Goal: Task Accomplishment & Management: Manage account settings

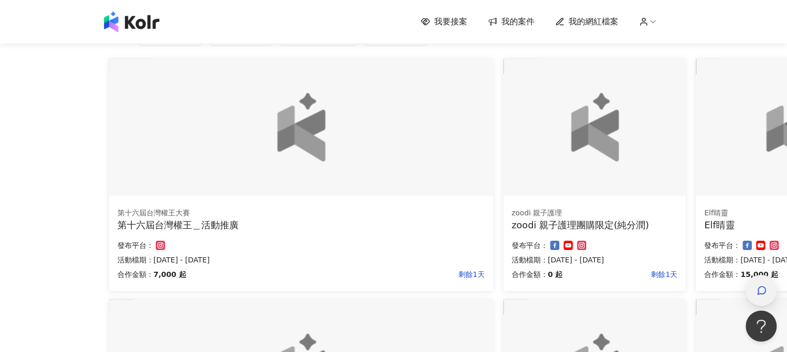
click at [760, 296] on span "button" at bounding box center [761, 290] width 10 height 12
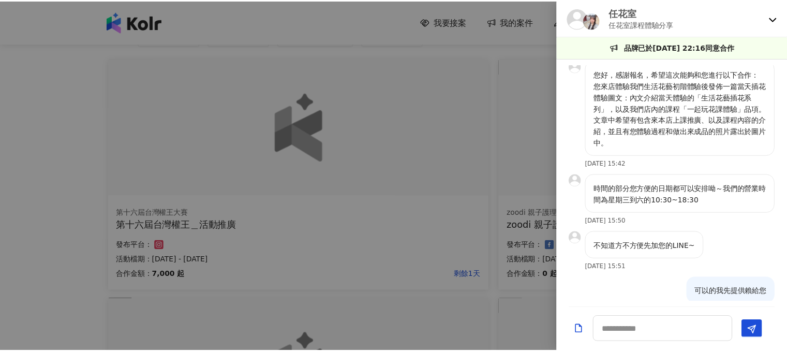
scroll to position [273, 0]
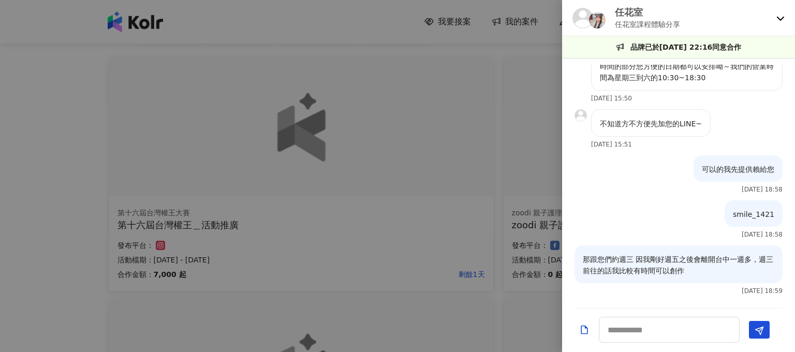
click at [617, 0] on div "任花室 任花室課程體驗分享" at bounding box center [678, 18] width 233 height 36
click at [608, 18] on div at bounding box center [590, 18] width 37 height 21
click at [658, 44] on p "品牌已於[DATE] 22:16同意合作" at bounding box center [685, 46] width 111 height 11
drag, startPoint x: 662, startPoint y: 47, endPoint x: 670, endPoint y: 46, distance: 8.8
click at [670, 46] on p "品牌已於[DATE] 22:16同意合作" at bounding box center [685, 46] width 111 height 11
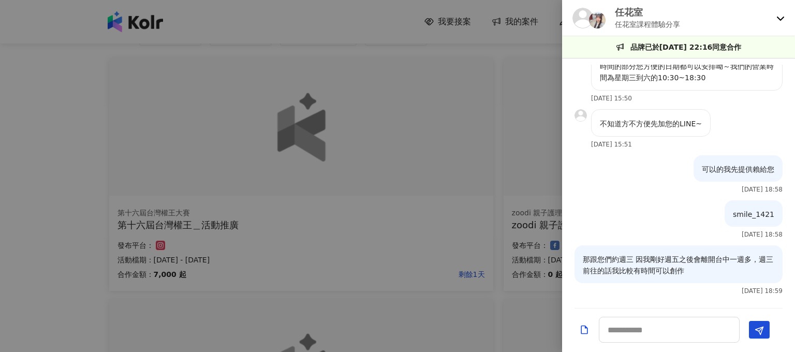
click at [781, 15] on icon at bounding box center [780, 18] width 8 height 8
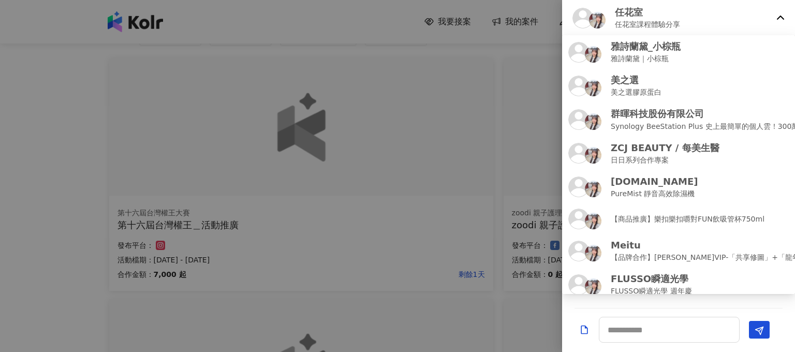
click at [632, 23] on p "任花室課程體驗分享" at bounding box center [647, 24] width 65 height 11
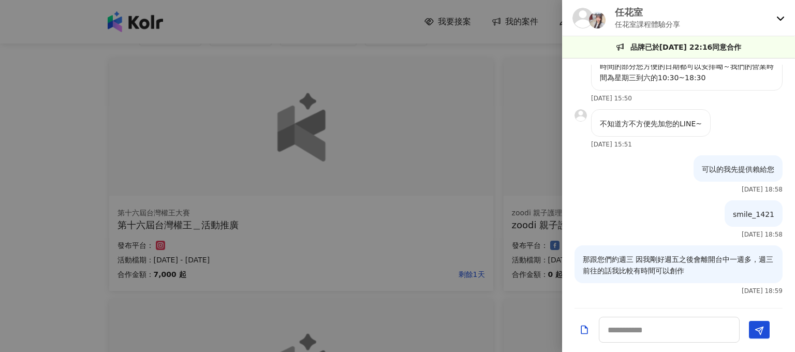
click at [481, 101] on div at bounding box center [397, 176] width 795 height 352
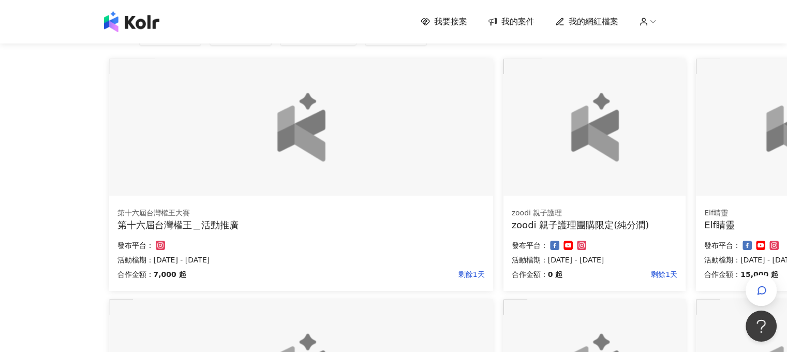
click at [521, 17] on span "我的案件" at bounding box center [517, 21] width 33 height 11
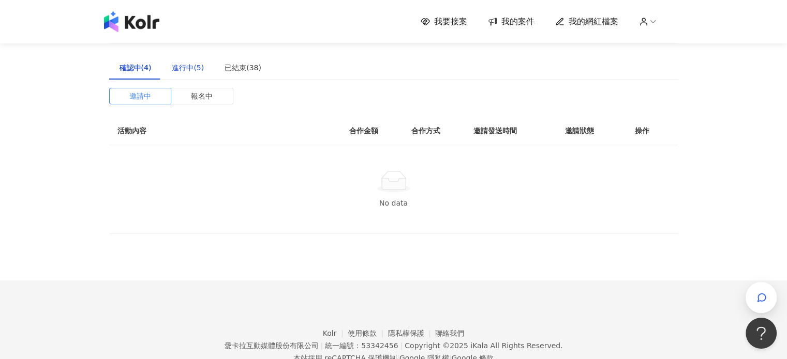
click at [172, 62] on div "進行中(5)" at bounding box center [188, 67] width 32 height 11
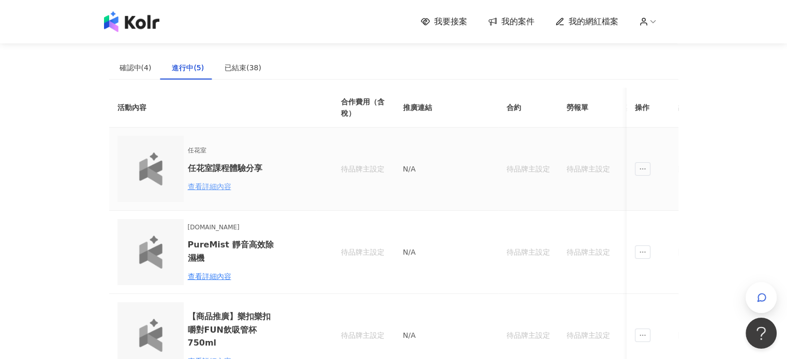
click at [204, 186] on div "查看詳細內容" at bounding box center [233, 186] width 91 height 11
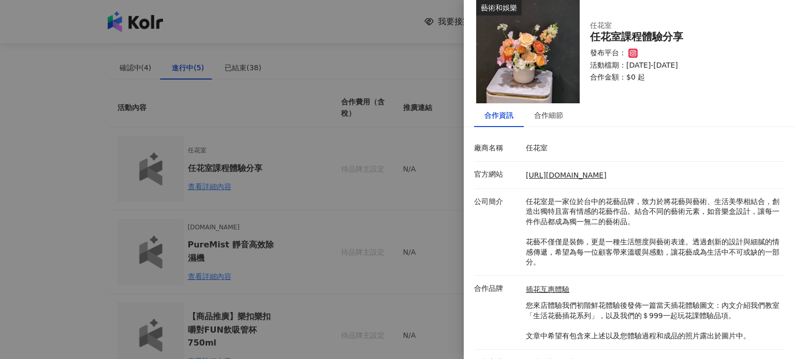
scroll to position [28, 0]
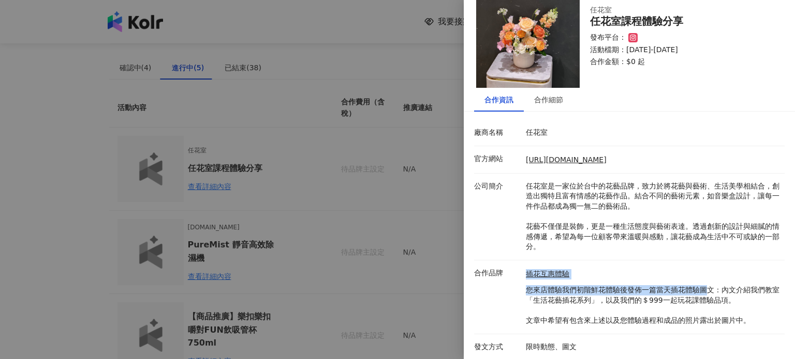
drag, startPoint x: 523, startPoint y: 284, endPoint x: 704, endPoint y: 295, distance: 181.3
click at [704, 295] on div "插花互惠體驗 您來店體驗我們初階鮮花體驗後發佈一篇當天插花體驗圖文：內文介紹我們教室「生活花藝插花系列」，以及我們的＄999一起玩花課體驗品項。 文章中希望有…" at bounding box center [652, 297] width 259 height 58
click at [707, 295] on p "您來店體驗我們初階鮮花體驗後發佈一篇當天插花體驗圖文：內文介紹我們教室「生活花藝插花系列」，以及我們的＄999一起玩花課體驗品項。 文章中希望有包含來上述以及…" at bounding box center [652, 306] width 253 height 40
click at [359, 56] on div at bounding box center [397, 179] width 795 height 359
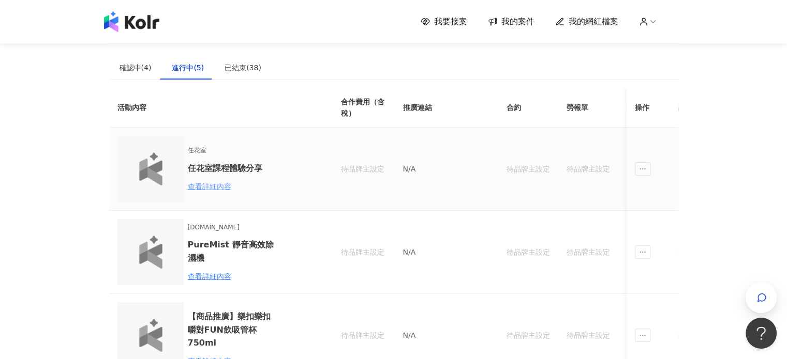
click at [216, 186] on div "查看詳細內容" at bounding box center [233, 186] width 91 height 11
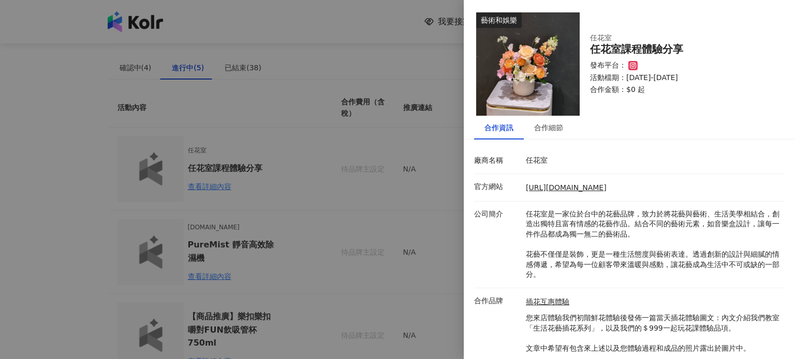
click at [697, 45] on div "任花室課程體驗分享" at bounding box center [681, 49] width 182 height 12
click at [527, 133] on div "合作細節" at bounding box center [548, 128] width 50 height 24
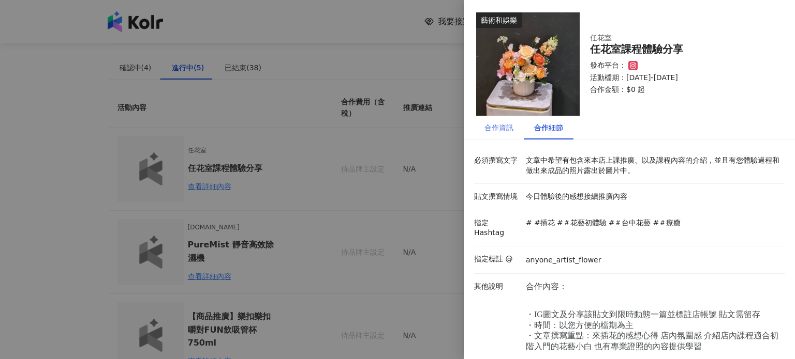
click at [511, 132] on div "合作資訊" at bounding box center [499, 128] width 50 height 24
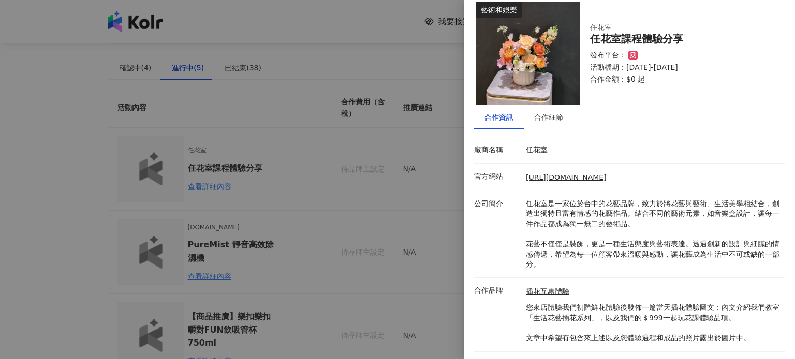
scroll to position [28, 0]
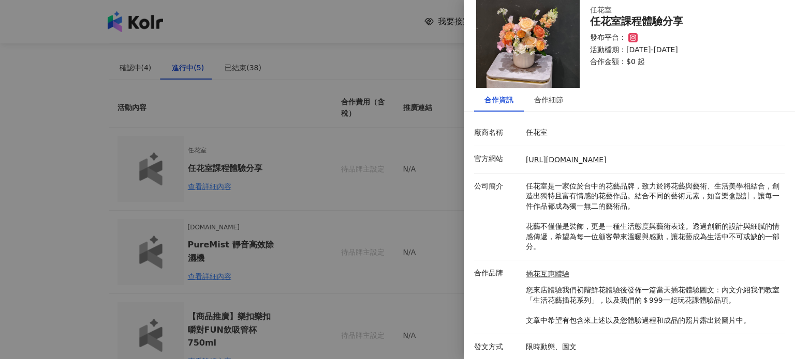
click at [564, 135] on p "任花室" at bounding box center [652, 133] width 253 height 10
click at [545, 105] on div "合作細節" at bounding box center [548, 99] width 29 height 11
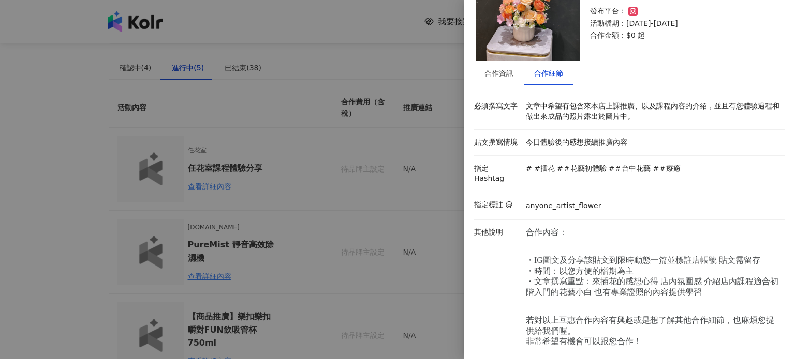
scroll to position [56, 0]
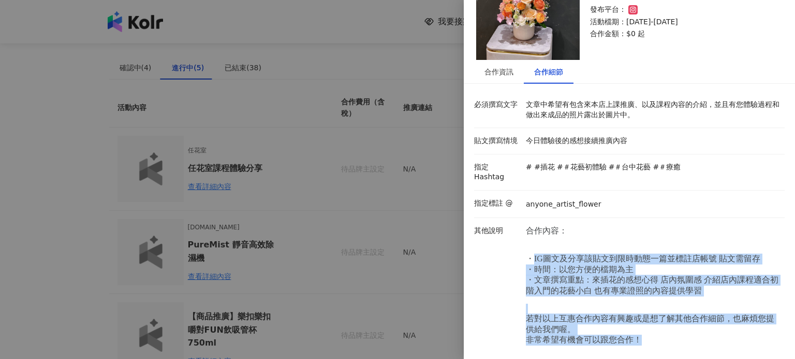
drag, startPoint x: 531, startPoint y: 245, endPoint x: 656, endPoint y: 328, distance: 150.2
click at [656, 328] on p "合作內容： ・IG圖文及分享該貼文到限時動態一篇並標註店帳號 貼文需留存 ・時間：以您方便的檔期為主 ・文章撰寫重點：來插花的感想心得 店內氛圍感 介紹店內課…" at bounding box center [652, 295] width 253 height 138
copy p "IG圖文及分享該貼文到限時動態一篇並標註店帳號 貼文需留存 ・時間：以您方便的檔期為主 ・文章撰寫重點：來插花的感想心得 店內氛圍感 介紹店內課程適合初階入門…"
